Goal: Task Accomplishment & Management: Use online tool/utility

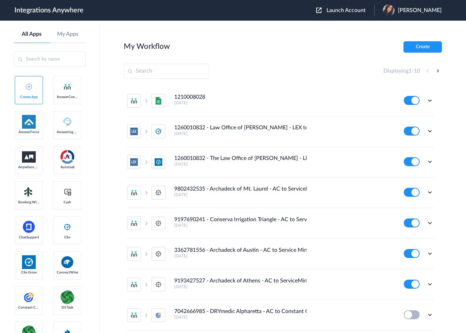
click at [348, 10] on span "Launch Account" at bounding box center [346, 10] width 39 height 5
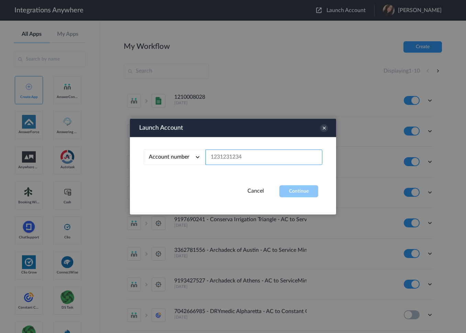
click at [241, 157] on input "text" at bounding box center [264, 157] width 117 height 15
paste input "8667433321"
type input "8667433321"
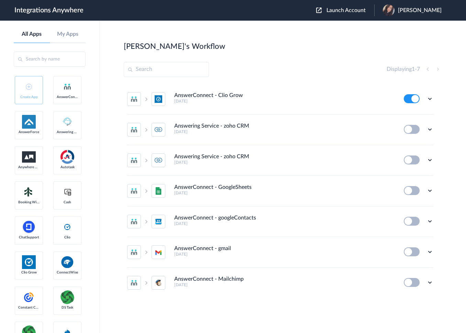
click at [301, 47] on div "[PERSON_NAME]'s Workflow Create" at bounding box center [283, 46] width 318 height 10
click at [430, 99] on icon at bounding box center [430, 98] width 7 height 7
click at [407, 117] on link "Edit" at bounding box center [402, 114] width 16 height 5
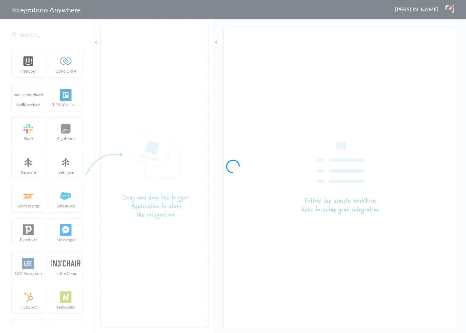
type input "AnswerConnect - Clio Grow"
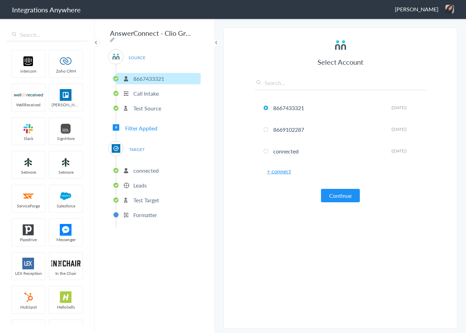
click at [137, 128] on span "Filter Applied" at bounding box center [141, 128] width 32 height 8
